Goal: Information Seeking & Learning: Learn about a topic

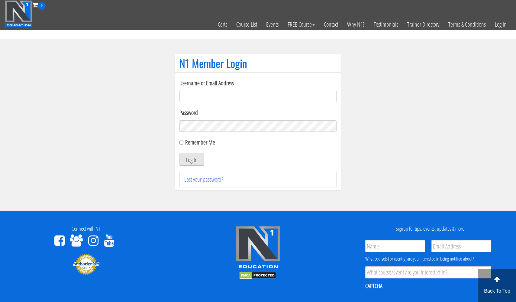
type input "[EMAIL_ADDRESS][DOMAIN_NAME]"
click at [191, 159] on button "Log In" at bounding box center [191, 159] width 24 height 13
click at [194, 161] on button "Log In" at bounding box center [191, 159] width 24 height 13
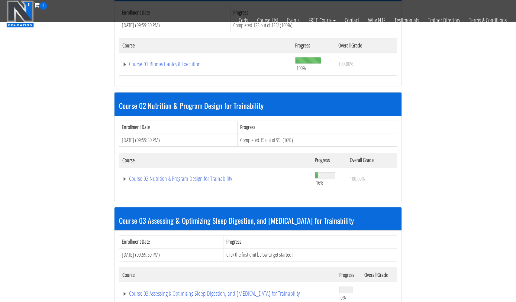
scroll to position [327, 0]
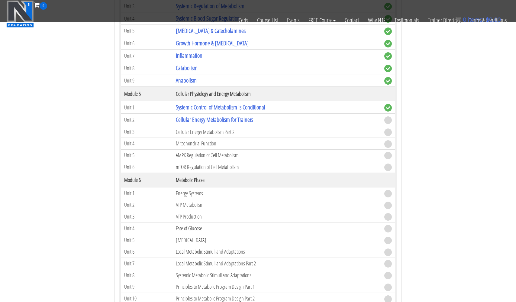
scroll to position [675, 0]
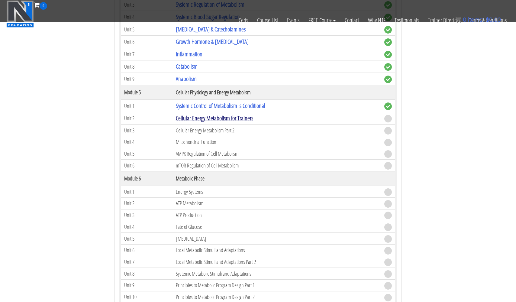
click at [205, 116] on link "Cellular Energy Metabolism for Trainers" at bounding box center [214, 118] width 77 height 8
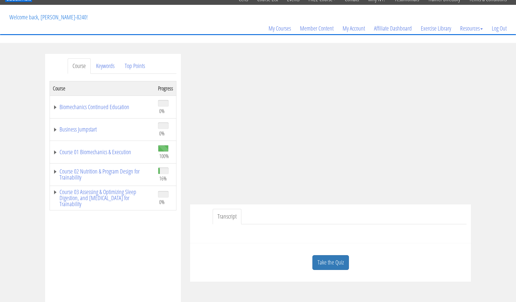
scroll to position [37, 0]
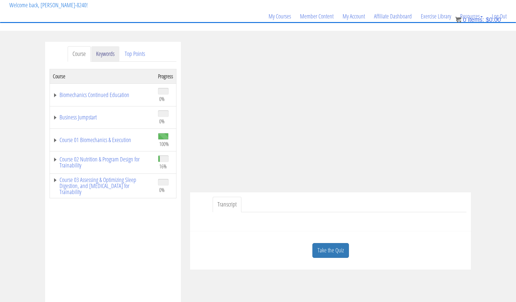
click at [108, 54] on link "Keywords" at bounding box center [105, 53] width 28 height 15
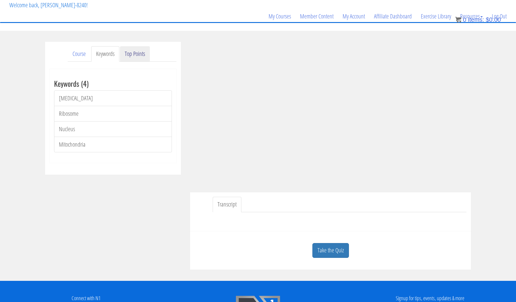
click at [138, 53] on link "Top Points" at bounding box center [135, 53] width 30 height 15
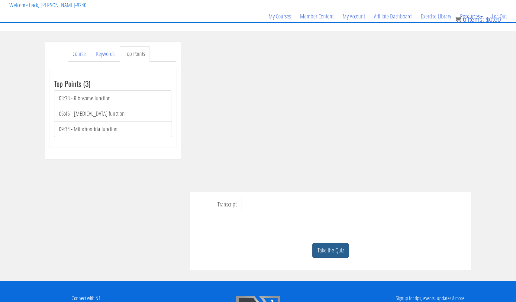
click at [326, 249] on link "Take the Quiz" at bounding box center [330, 250] width 37 height 15
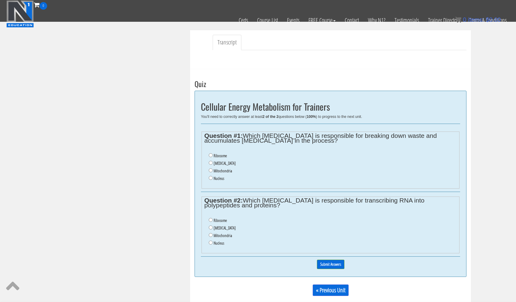
scroll to position [183, 0]
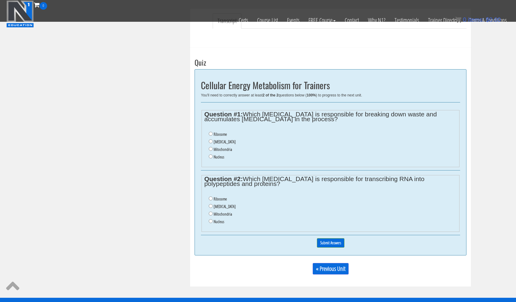
click at [210, 196] on input "Ribosome" at bounding box center [211, 198] width 4 height 4
radio input "true"
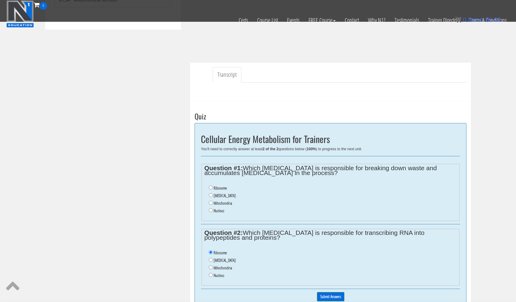
scroll to position [129, 0]
click at [210, 193] on input "Lysosome" at bounding box center [211, 195] width 4 height 4
radio input "true"
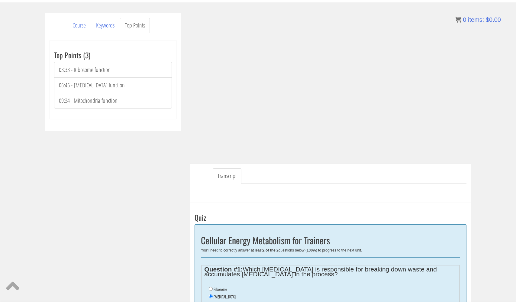
scroll to position [48, 0]
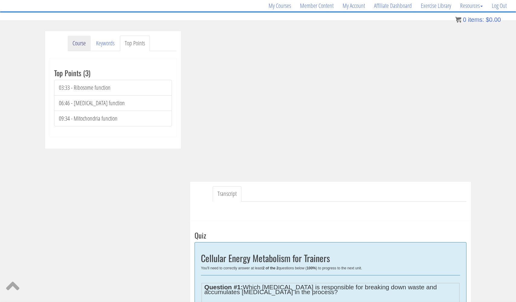
click at [79, 44] on link "Course" at bounding box center [79, 43] width 23 height 15
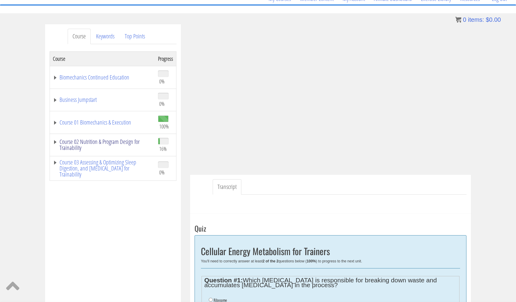
scroll to position [56, 0]
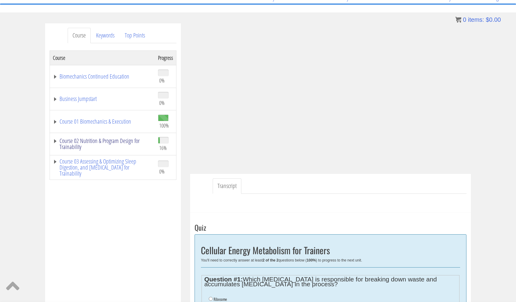
click at [89, 140] on link "Course 02 Nutrition & Program Design for Trainability" at bounding box center [102, 144] width 99 height 12
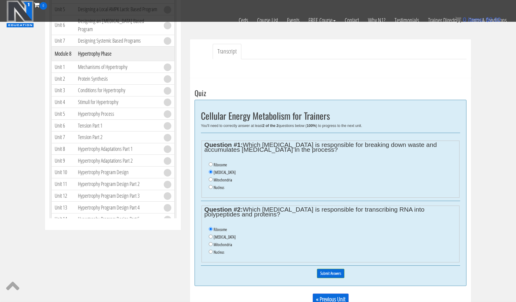
scroll to position [153, 0]
click at [332, 268] on input "Submit Answers" at bounding box center [330, 272] width 27 height 9
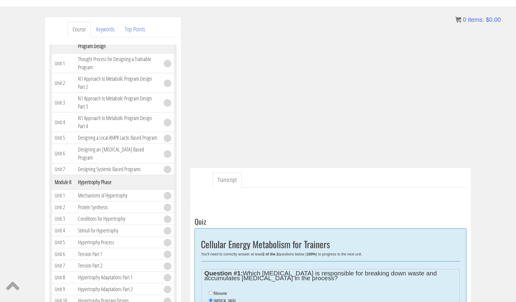
scroll to position [61, 0]
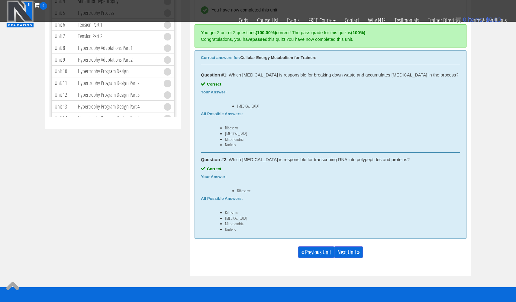
scroll to position [259, 0]
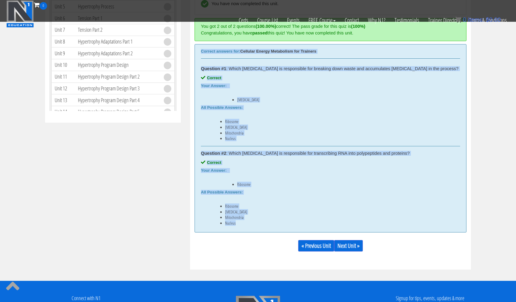
drag, startPoint x: 200, startPoint y: 50, endPoint x: 264, endPoint y: 222, distance: 183.2
click at [264, 222] on div "Correct answers for: Cellular Energy Metabolism for Trainers Question #1 : Whic…" at bounding box center [330, 138] width 272 height 188
copy div "Correct answers for: Cellular Energy Metabolism for Trainers Question #1 : Whic…"
click at [108, 169] on div "Course Keywords Top Points Course Progress Biomechanics Continued Education 0% …" at bounding box center [257, 26] width 435 height 488
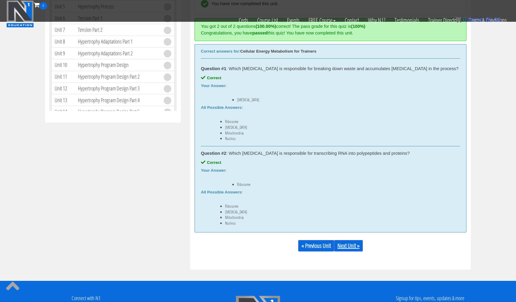
click at [352, 246] on link "Next Unit »" at bounding box center [348, 245] width 29 height 11
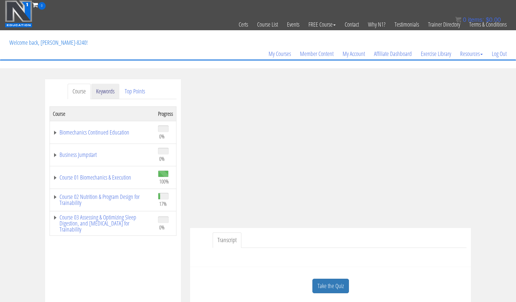
click at [107, 89] on link "Keywords" at bounding box center [105, 91] width 28 height 15
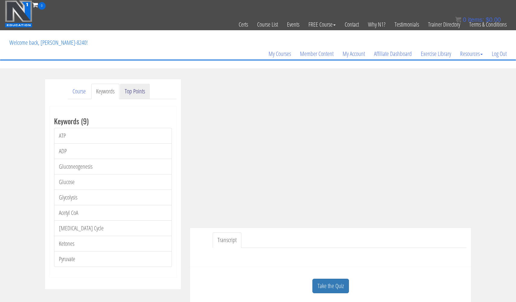
click at [136, 94] on link "Top Points" at bounding box center [135, 91] width 30 height 15
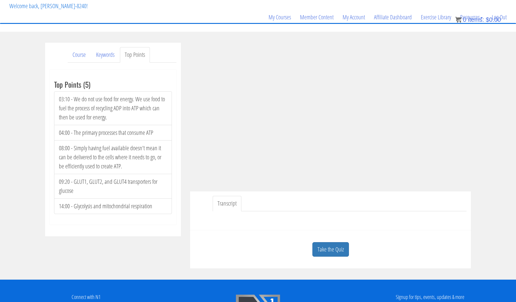
scroll to position [35, 0]
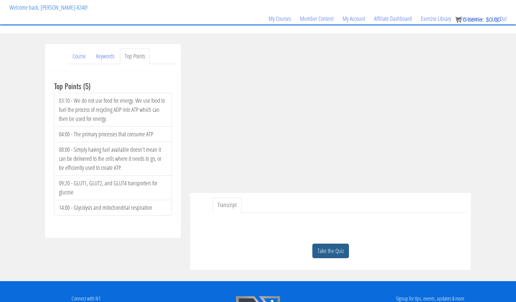
click at [327, 252] on link "Take the Quiz" at bounding box center [330, 250] width 37 height 15
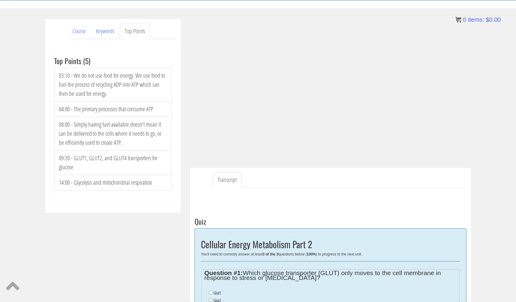
scroll to position [61, 0]
